Goal: Transaction & Acquisition: Purchase product/service

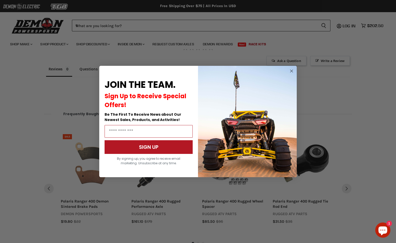
scroll to position [378, 0]
